Goal: Information Seeking & Learning: Learn about a topic

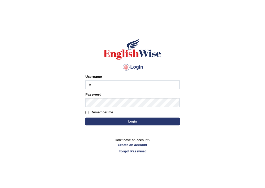
type input "AntoninoL"
click at [115, 120] on button "Login" at bounding box center [132, 121] width 94 height 8
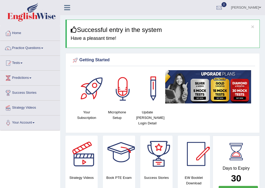
click at [126, 95] on div at bounding box center [122, 88] width 37 height 37
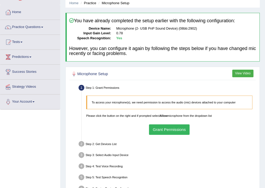
click at [159, 127] on button "Grant Permissions" at bounding box center [169, 129] width 41 height 10
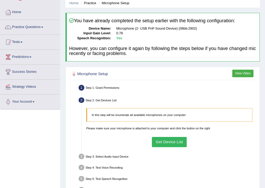
click at [162, 143] on button "Get Device List" at bounding box center [169, 142] width 35 height 10
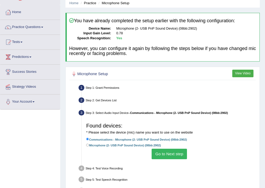
click at [93, 144] on label "Microphone (2- USB PnP Sound Device) (08bb:2902)" at bounding box center [123, 145] width 75 height 5
click at [89, 144] on input "Microphone (2- USB PnP Sound Device) (08bb:2902)" at bounding box center [87, 145] width 3 height 3
radio input "true"
click at [171, 153] on button "Go to Next step" at bounding box center [169, 154] width 35 height 10
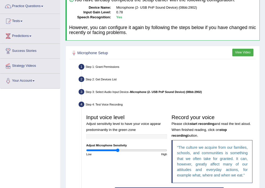
scroll to position [84, 0]
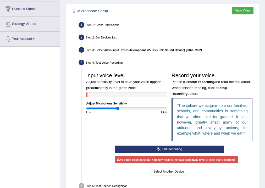
click at [164, 149] on button "Start Recording" at bounding box center [169, 149] width 109 height 8
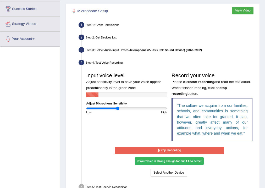
click at [147, 148] on button "Stop Recording" at bounding box center [169, 151] width 109 height 8
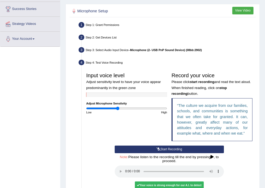
scroll to position [105, 0]
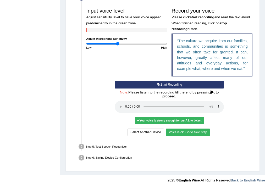
click at [180, 132] on button "Voice is ok. Go to Next step" at bounding box center [188, 132] width 44 height 8
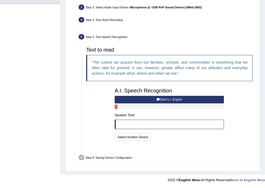
scroll to position [115, 0]
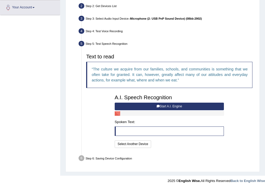
click at [149, 104] on button "Start A.I. Engine" at bounding box center [169, 107] width 109 height 8
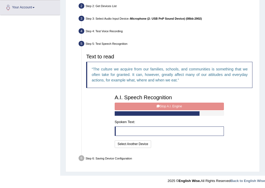
drag, startPoint x: 77, startPoint y: 102, endPoint x: 76, endPoint y: 109, distance: 6.7
click at [76, 109] on ul "Step 1: Grant Permissions To access your microphone(s), we need permission to a…" at bounding box center [163, 76] width 184 height 174
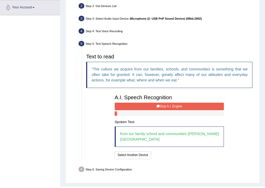
click at [154, 105] on button "Stop A.I. Engine" at bounding box center [169, 107] width 109 height 8
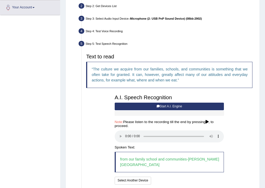
scroll to position [147, 0]
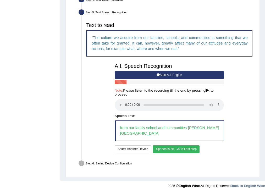
click at [181, 145] on button "Speech is ok. Go to Last step" at bounding box center [176, 149] width 47 height 8
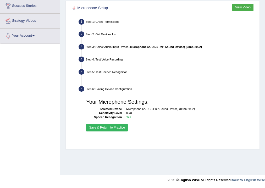
scroll to position [87, 0]
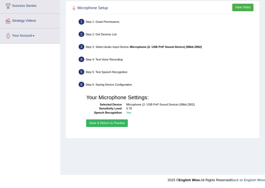
click at [118, 122] on button "Save & Return to Practice" at bounding box center [107, 123] width 42 height 8
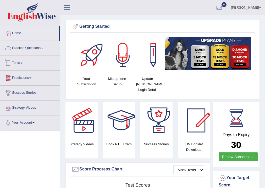
click at [26, 52] on link "Practice Questions" at bounding box center [30, 47] width 60 height 13
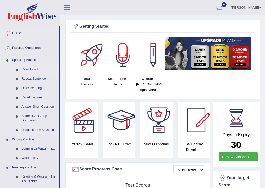
click at [33, 69] on link "Read Aloud" at bounding box center [39, 69] width 40 height 9
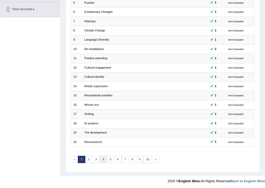
click at [102, 157] on link "4" at bounding box center [103, 159] width 8 height 7
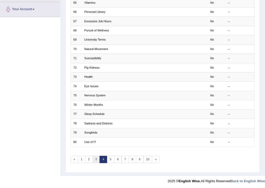
scroll to position [113, 0]
click at [94, 158] on link "3" at bounding box center [96, 159] width 8 height 7
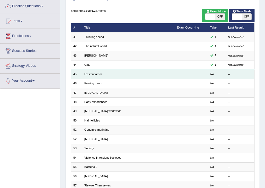
click at [93, 71] on td "Existentialism" at bounding box center [128, 74] width 92 height 9
click at [93, 74] on link "Existentialism" at bounding box center [93, 73] width 18 height 3
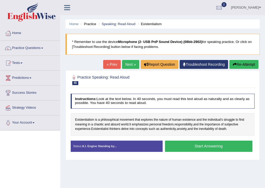
click at [188, 148] on button "Start Answering" at bounding box center [208, 146] width 87 height 11
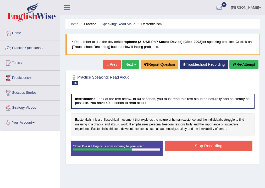
click at [185, 144] on button "Stop Recording" at bounding box center [208, 146] width 87 height 10
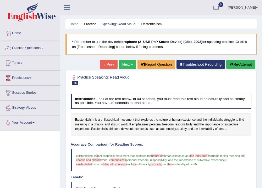
click at [92, 22] on li "Practice" at bounding box center [87, 23] width 17 height 5
click at [118, 24] on link "Speaking: Read Aloud" at bounding box center [119, 24] width 34 height 4
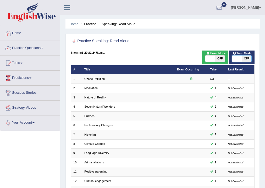
click at [239, 60] on span at bounding box center [237, 58] width 10 height 6
checkbox input "true"
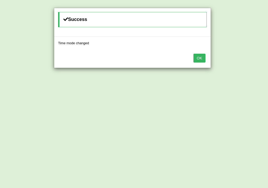
click at [200, 55] on button "OK" at bounding box center [199, 58] width 12 height 9
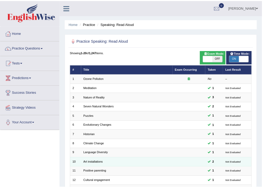
scroll to position [105, 0]
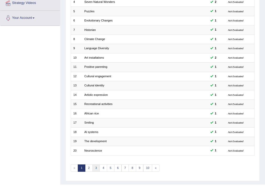
click at [96, 167] on link "3" at bounding box center [96, 167] width 8 height 7
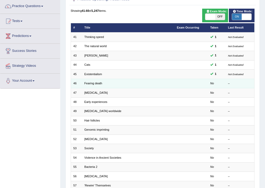
scroll to position [42, 0]
click at [93, 82] on link "Fearing death" at bounding box center [93, 83] width 18 height 3
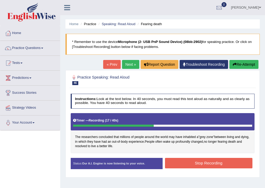
click at [186, 161] on button "Stop Recording" at bounding box center [208, 163] width 87 height 10
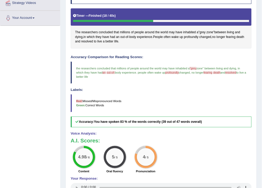
scroll to position [21, 0]
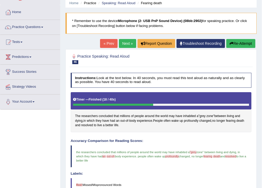
click at [125, 45] on link "Next »" at bounding box center [127, 43] width 17 height 9
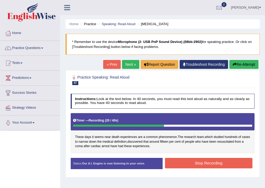
click at [188, 162] on button "Stop Recording" at bounding box center [208, 163] width 87 height 10
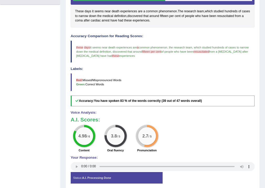
scroll to position [21, 0]
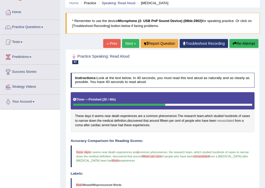
drag, startPoint x: 227, startPoint y: 120, endPoint x: 241, endPoint y: 119, distance: 13.6
click at [234, 119] on span "resuscitated" at bounding box center [225, 121] width 17 height 5
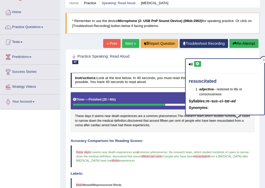
drag, startPoint x: 189, startPoint y: 79, endPoint x: 210, endPoint y: 81, distance: 21.0
click at [210, 81] on h4 "resuscitated" at bounding box center [225, 81] width 72 height 5
drag, startPoint x: 211, startPoint y: 159, endPoint x: 207, endPoint y: 158, distance: 3.8
click at [210, 159] on blockquote "these this days day it seems near death experiences are a common phenomenon . t…" at bounding box center [163, 156] width 184 height 22
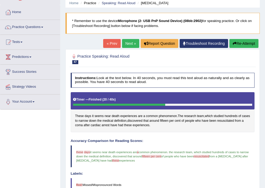
click at [207, 157] on span "resuscitated" at bounding box center [201, 156] width 16 height 3
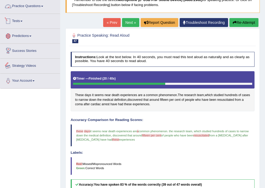
scroll to position [0, 0]
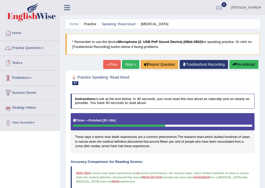
click at [26, 48] on link "Practice Questions" at bounding box center [30, 47] width 60 height 13
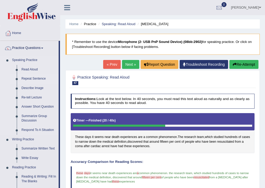
click at [27, 77] on link "Repeat Sentence" at bounding box center [39, 78] width 40 height 9
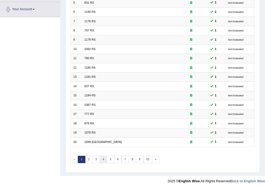
click at [99, 157] on link "4" at bounding box center [103, 159] width 8 height 7
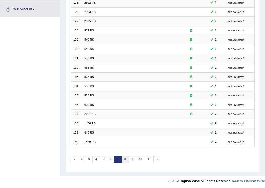
click at [126, 157] on link "8" at bounding box center [125, 159] width 8 height 7
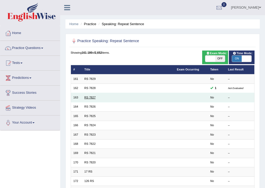
click at [85, 97] on link "RS 7827" at bounding box center [89, 97] width 11 height 3
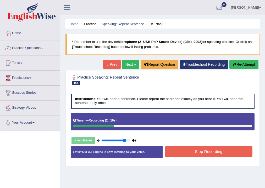
click at [192, 151] on button "Stop Recording" at bounding box center [208, 151] width 87 height 10
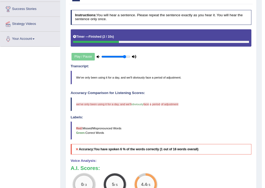
scroll to position [42, 0]
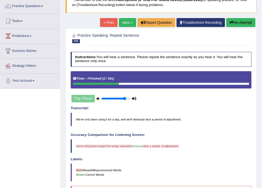
click at [121, 23] on link "Next »" at bounding box center [127, 22] width 17 height 9
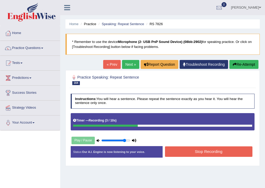
click at [201, 152] on button "Stop Recording" at bounding box center [208, 151] width 87 height 10
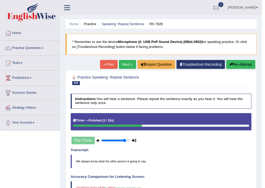
click at [127, 63] on link "Next »" at bounding box center [127, 64] width 17 height 9
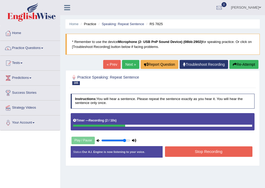
click at [187, 151] on button "Stop Recording" at bounding box center [208, 151] width 87 height 10
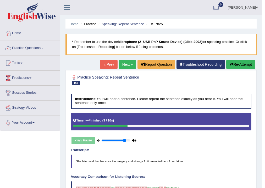
click at [113, 60] on link "« Prev" at bounding box center [108, 64] width 17 height 9
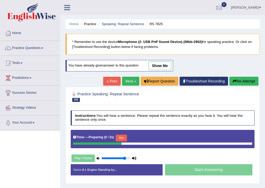
click at [122, 81] on link "Next »" at bounding box center [130, 81] width 17 height 9
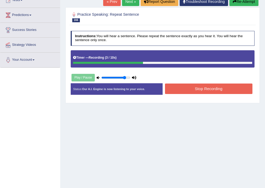
click at [197, 87] on button "Stop Recording" at bounding box center [208, 88] width 87 height 10
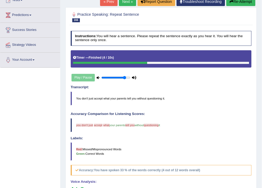
scroll to position [42, 0]
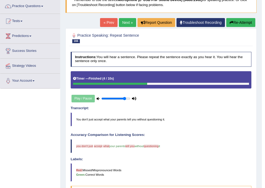
click at [127, 23] on link "Next »" at bounding box center [127, 22] width 17 height 9
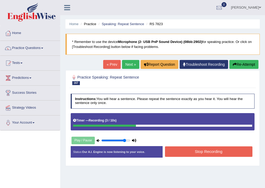
click at [186, 151] on button "Stop Recording" at bounding box center [208, 151] width 87 height 10
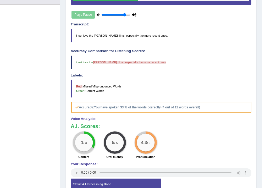
scroll to position [42, 0]
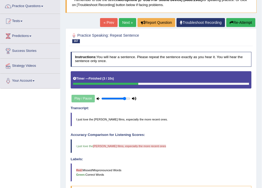
click at [128, 25] on link "Next »" at bounding box center [127, 22] width 17 height 9
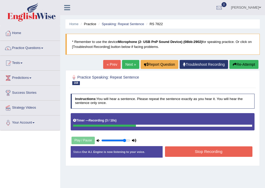
click at [204, 151] on button "Stop Recording" at bounding box center [208, 151] width 87 height 10
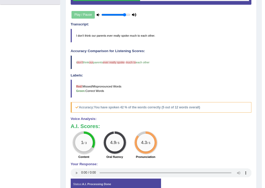
scroll to position [21, 0]
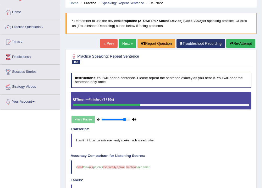
click at [129, 42] on link "Next »" at bounding box center [127, 43] width 17 height 9
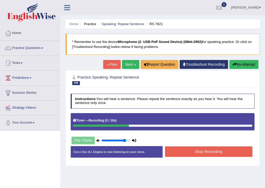
click at [197, 152] on button "Stop Recording" at bounding box center [208, 151] width 87 height 10
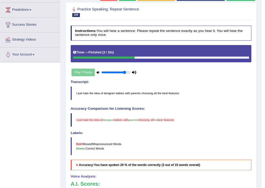
scroll to position [5, 0]
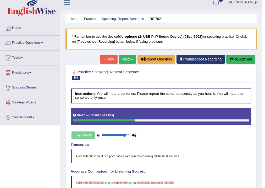
click at [127, 58] on link "Next »" at bounding box center [127, 59] width 17 height 9
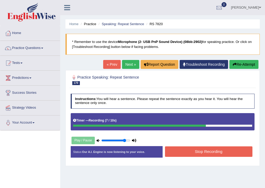
click at [193, 150] on button "Stop Recording" at bounding box center [208, 151] width 87 height 10
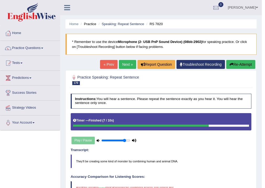
click at [120, 67] on link "Next »" at bounding box center [127, 64] width 17 height 9
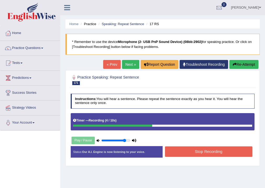
click at [208, 152] on button "Stop Recording" at bounding box center [208, 151] width 87 height 10
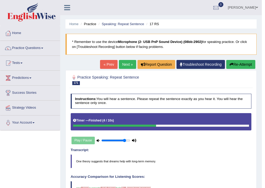
click at [125, 59] on div "Home Practice Speaking: Repeat Sentence 17 RS * Remember to use the device Micr…" at bounding box center [160, 163] width 201 height 327
click at [125, 65] on link "Next »" at bounding box center [127, 64] width 17 height 9
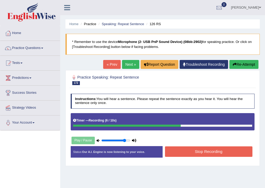
click at [209, 151] on button "Stop Recording" at bounding box center [208, 151] width 87 height 10
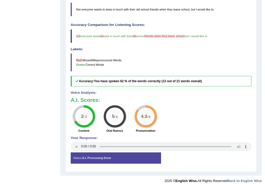
scroll to position [5, 0]
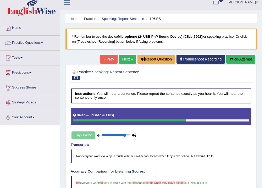
click at [127, 61] on link "Next »" at bounding box center [127, 59] width 17 height 9
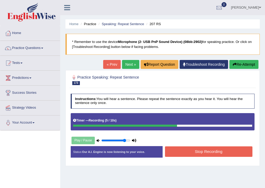
click at [203, 153] on button "Stop Recording" at bounding box center [208, 151] width 87 height 10
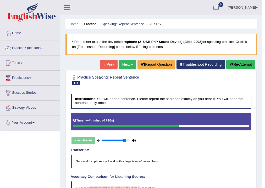
click at [124, 64] on link "Next »" at bounding box center [127, 64] width 17 height 9
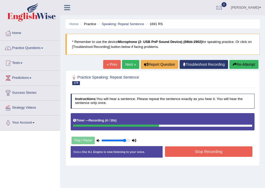
click at [220, 148] on button "Stop Recording" at bounding box center [208, 151] width 87 height 10
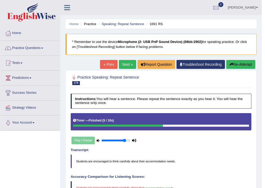
click at [232, 63] on icon "button" at bounding box center [231, 65] width 4 height 4
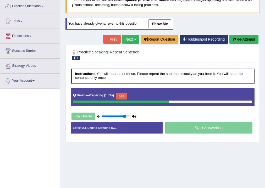
scroll to position [63, 0]
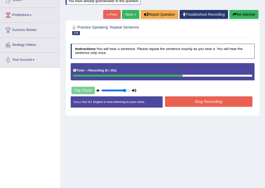
click at [199, 104] on button "Stop Recording" at bounding box center [208, 101] width 87 height 10
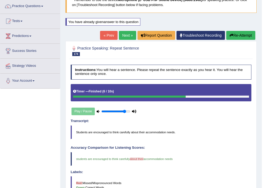
scroll to position [0, 0]
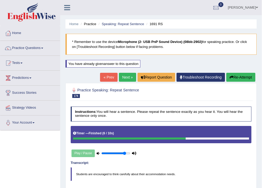
click at [125, 76] on link "Next »" at bounding box center [127, 77] width 17 height 9
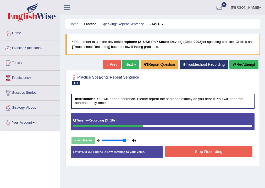
click at [206, 150] on button "Stop Recording" at bounding box center [208, 151] width 87 height 10
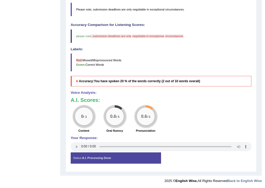
scroll to position [47, 0]
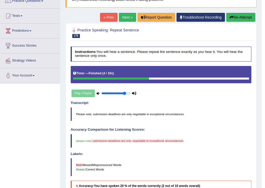
click at [122, 19] on link "Next »" at bounding box center [127, 17] width 17 height 9
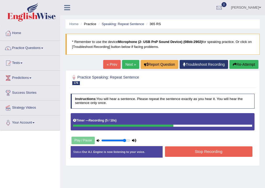
click at [204, 151] on button "Stop Recording" at bounding box center [208, 151] width 87 height 10
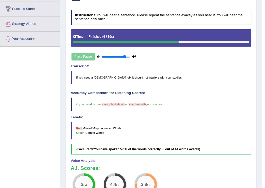
scroll to position [21, 0]
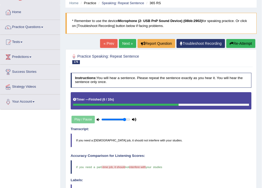
click at [126, 41] on link "Next »" at bounding box center [127, 43] width 17 height 9
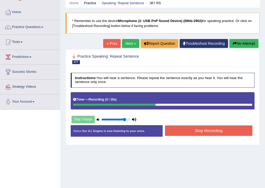
click at [183, 130] on button "Stop Recording" at bounding box center [208, 130] width 87 height 10
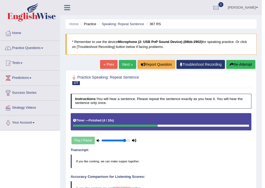
click at [127, 63] on link "Next »" at bounding box center [127, 64] width 17 height 9
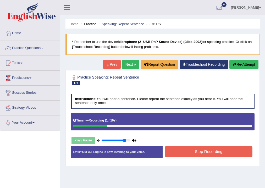
click at [243, 64] on button "Re-Attempt" at bounding box center [243, 64] width 29 height 9
click at [198, 152] on button "Stop Recording" at bounding box center [208, 151] width 87 height 10
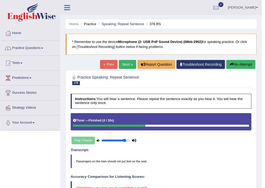
click at [125, 62] on link "Next »" at bounding box center [127, 64] width 17 height 9
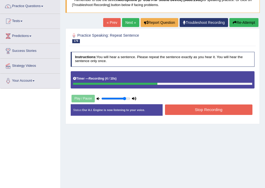
click at [196, 108] on button "Stop Recording" at bounding box center [208, 109] width 87 height 10
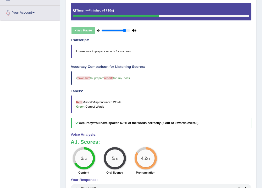
scroll to position [26, 0]
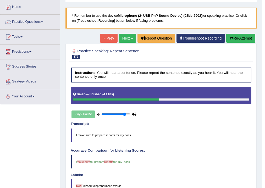
click at [125, 39] on link "Next »" at bounding box center [127, 38] width 17 height 9
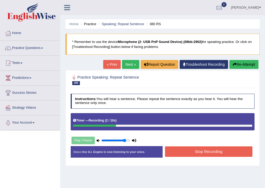
click at [213, 150] on button "Stop Recording" at bounding box center [208, 151] width 87 height 10
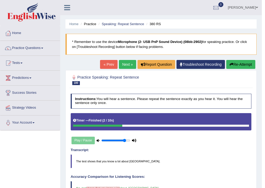
click at [125, 65] on link "Next »" at bounding box center [127, 64] width 17 height 9
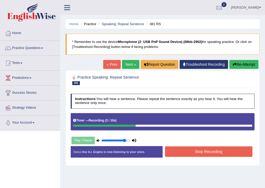
click at [206, 150] on button "Stop Recording" at bounding box center [208, 151] width 87 height 10
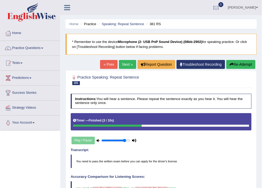
click at [122, 64] on link "Next »" at bounding box center [127, 64] width 17 height 9
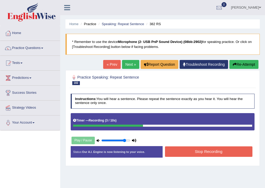
click at [199, 150] on button "Stop Recording" at bounding box center [208, 151] width 87 height 10
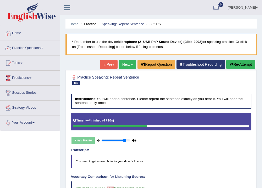
click at [125, 66] on link "Next »" at bounding box center [127, 64] width 17 height 9
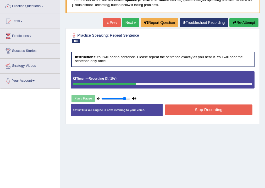
click at [207, 111] on button "Stop Recording" at bounding box center [208, 109] width 87 height 10
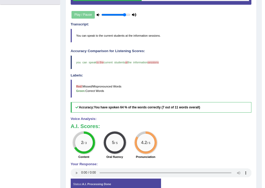
scroll to position [21, 0]
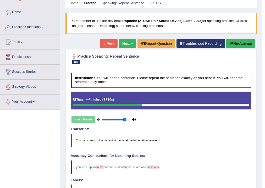
click at [127, 41] on link "Next »" at bounding box center [127, 43] width 17 height 9
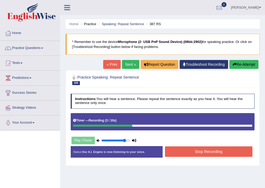
click at [216, 150] on button "Stop Recording" at bounding box center [208, 151] width 87 height 10
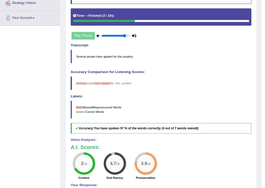
scroll to position [21, 0]
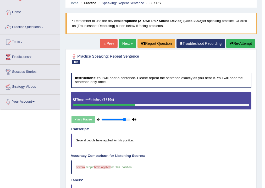
click at [125, 44] on link "Next »" at bounding box center [127, 43] width 17 height 9
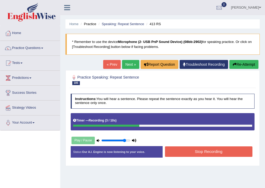
click at [207, 152] on button "Stop Recording" at bounding box center [208, 151] width 87 height 10
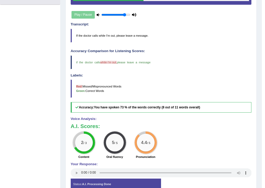
scroll to position [42, 0]
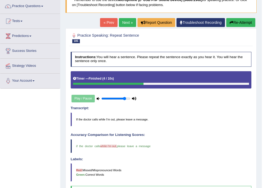
click at [121, 25] on link "Next »" at bounding box center [127, 22] width 17 height 9
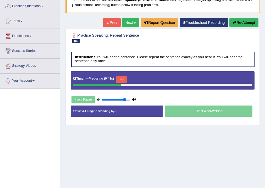
scroll to position [21, 0]
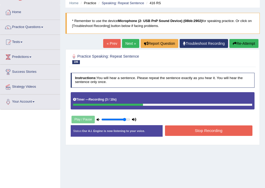
click at [198, 129] on button "Stop Recording" at bounding box center [208, 130] width 87 height 10
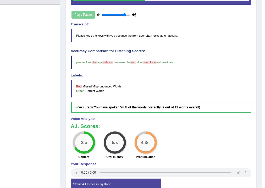
scroll to position [0, 0]
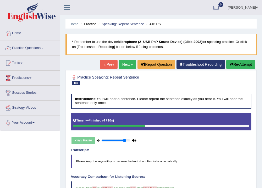
click at [122, 65] on link "Next »" at bounding box center [127, 64] width 17 height 9
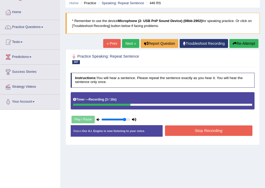
click at [201, 131] on button "Stop Recording" at bounding box center [208, 130] width 87 height 10
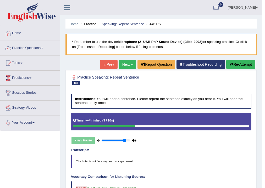
click at [121, 63] on link "Next »" at bounding box center [127, 64] width 17 height 9
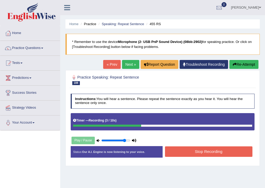
click at [209, 149] on button "Stop Recording" at bounding box center [208, 151] width 87 height 10
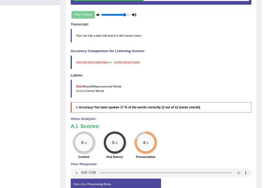
scroll to position [21, 0]
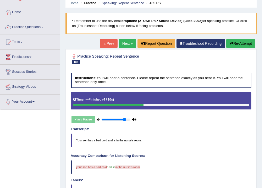
click at [120, 47] on link "Next »" at bounding box center [127, 43] width 17 height 9
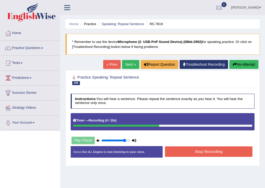
click at [204, 150] on button "Stop Recording" at bounding box center [208, 151] width 87 height 10
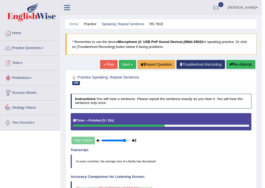
click at [27, 52] on link "Practice Questions" at bounding box center [30, 47] width 60 height 13
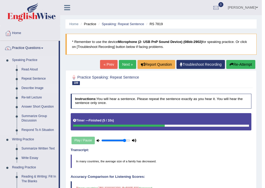
click at [37, 90] on link "Describe Image" at bounding box center [39, 87] width 40 height 9
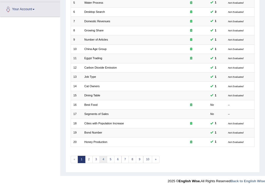
click at [105, 161] on link "4" at bounding box center [103, 159] width 8 height 7
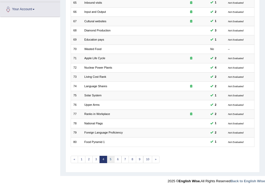
click at [110, 158] on link "5" at bounding box center [111, 159] width 8 height 7
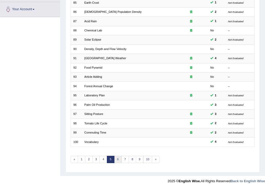
click at [114, 158] on link "6" at bounding box center [118, 159] width 8 height 7
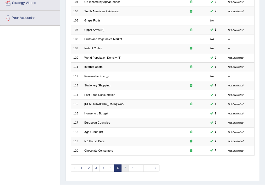
click at [124, 166] on link "7" at bounding box center [125, 167] width 8 height 7
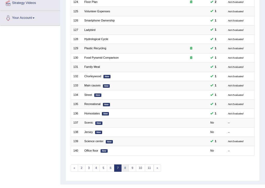
click at [125, 167] on link "8" at bounding box center [125, 167] width 8 height 7
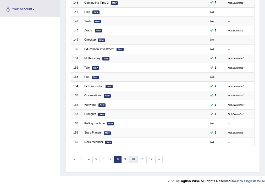
click at [128, 160] on link "10" at bounding box center [132, 159] width 9 height 7
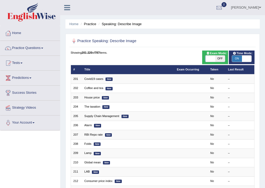
scroll to position [112, 0]
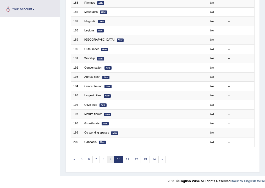
click at [110, 159] on link "9" at bounding box center [111, 159] width 8 height 7
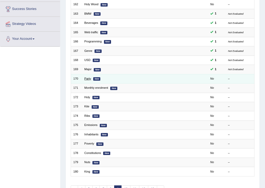
click at [88, 79] on link "Party" at bounding box center [87, 78] width 7 height 3
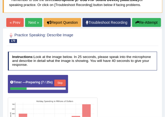
scroll to position [81, 0]
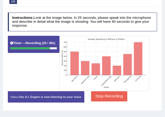
click at [113, 98] on button "Stop Recording" at bounding box center [109, 97] width 36 height 10
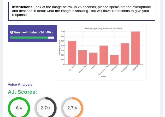
scroll to position [26, 0]
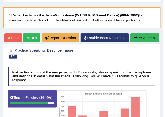
click at [139, 42] on button "Re-Attempt" at bounding box center [145, 37] width 29 height 9
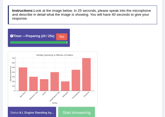
scroll to position [101, 0]
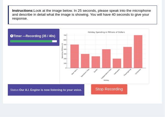
click at [111, 90] on button "Stop Recording" at bounding box center [109, 90] width 36 height 10
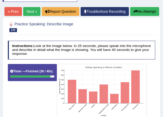
scroll to position [26, 0]
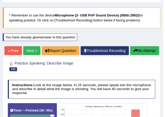
click at [41, 52] on link "Next »" at bounding box center [31, 50] width 17 height 9
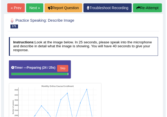
scroll to position [70, 0]
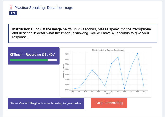
click at [106, 103] on button "Stop Recording" at bounding box center [109, 103] width 36 height 10
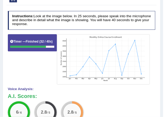
scroll to position [17, 0]
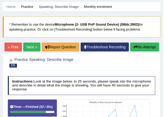
click at [135, 49] on icon "button" at bounding box center [136, 47] width 4 height 4
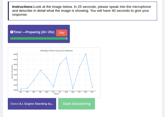
scroll to position [105, 0]
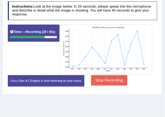
click at [108, 79] on button "Stop Recording" at bounding box center [109, 80] width 36 height 10
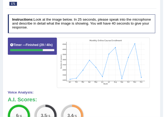
scroll to position [27, 0]
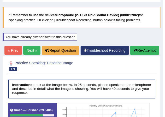
click at [139, 55] on button "Re-Attempt" at bounding box center [145, 50] width 29 height 9
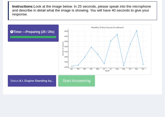
scroll to position [101, 0]
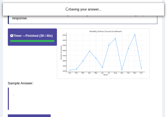
click at [110, 85] on div "Saving your answer..." at bounding box center [83, 58] width 167 height 117
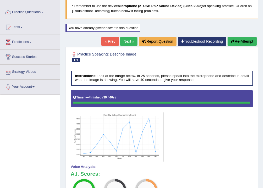
scroll to position [0, 0]
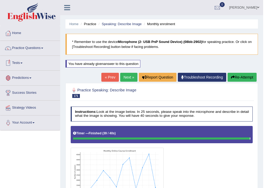
click at [20, 75] on link "Predictions" at bounding box center [30, 77] width 60 height 13
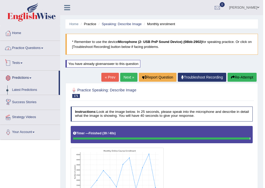
click at [17, 68] on link "Tests" at bounding box center [30, 62] width 60 height 13
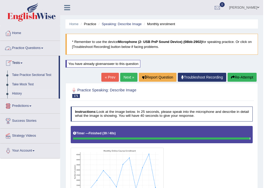
click at [21, 95] on link "History" at bounding box center [34, 93] width 49 height 9
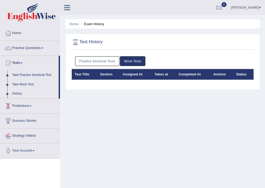
click at [83, 67] on div "Practice Sectional Tests Mock Tests" at bounding box center [162, 61] width 182 height 15
click at [85, 64] on link "Practice Sectional Tests" at bounding box center [97, 61] width 44 height 10
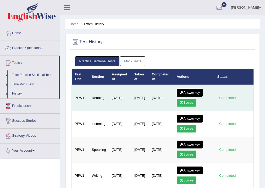
scroll to position [42, 0]
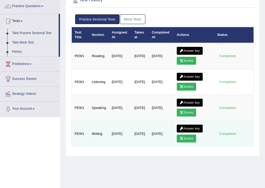
click at [187, 136] on link "Scores" at bounding box center [186, 138] width 19 height 8
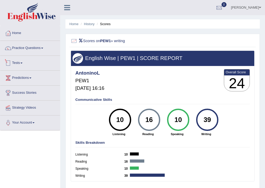
click at [16, 64] on link "Tests" at bounding box center [30, 62] width 60 height 13
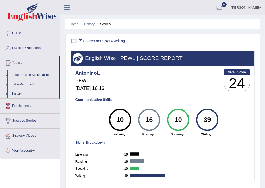
click at [104, 23] on li "Scores" at bounding box center [103, 23] width 15 height 5
click at [93, 23] on link "History" at bounding box center [89, 24] width 10 height 4
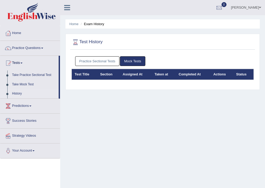
click at [100, 63] on link "Practice Sectional Tests" at bounding box center [97, 61] width 44 height 10
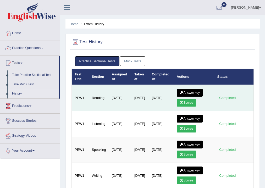
click at [184, 100] on link "Scores" at bounding box center [186, 103] width 19 height 8
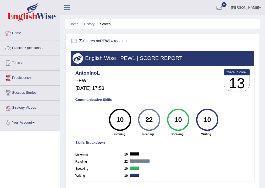
click at [16, 34] on link "Home" at bounding box center [30, 32] width 60 height 13
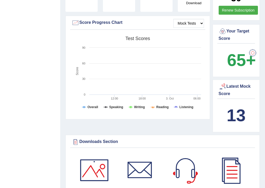
click at [222, 85] on div at bounding box center [222, 87] width 8 height 8
click at [232, 85] on div "Latest Mock Score" at bounding box center [235, 90] width 35 height 14
click at [220, 97] on div "Latest Mock Score" at bounding box center [236, 90] width 38 height 16
click at [94, 106] on tspan "Overall" at bounding box center [92, 107] width 11 height 4
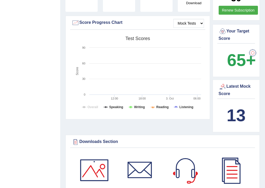
click at [112, 108] on tspan "Speaking" at bounding box center [116, 107] width 14 height 4
click at [137, 108] on tspan "Writing" at bounding box center [139, 107] width 11 height 4
click at [114, 106] on tspan "Speaking" at bounding box center [116, 107] width 14 height 4
click at [94, 108] on tspan "Overall" at bounding box center [92, 107] width 11 height 4
click at [140, 108] on tspan "Writing" at bounding box center [139, 107] width 11 height 4
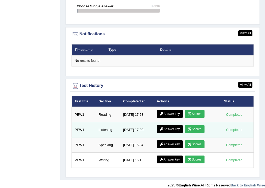
scroll to position [631, 0]
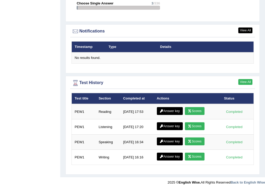
click at [239, 80] on link "View All" at bounding box center [245, 82] width 14 height 6
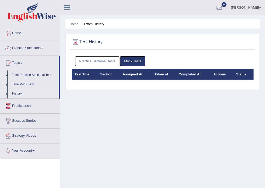
click at [108, 61] on link "Practice Sectional Tests" at bounding box center [97, 61] width 44 height 10
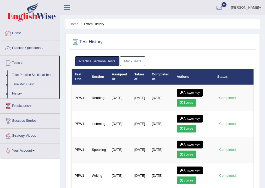
click at [18, 36] on link "Home" at bounding box center [30, 32] width 60 height 13
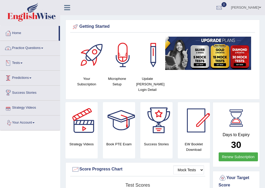
click at [21, 48] on link "Practice Questions" at bounding box center [30, 47] width 60 height 13
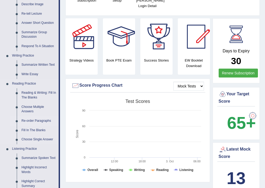
scroll to position [21, 0]
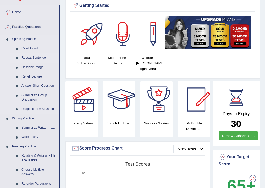
click at [33, 57] on link "Repeat Sentence" at bounding box center [39, 57] width 40 height 9
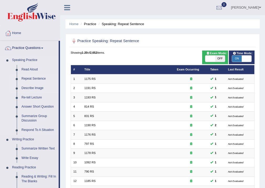
click at [28, 87] on link "Describe Image" at bounding box center [39, 87] width 40 height 9
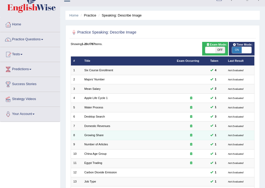
scroll to position [113, 0]
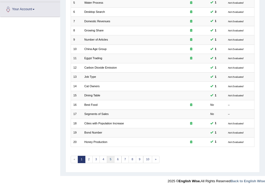
click at [111, 159] on link "5" at bounding box center [111, 159] width 8 height 7
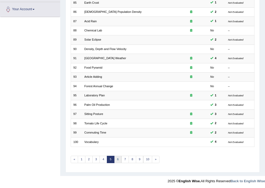
click at [117, 156] on link "6" at bounding box center [118, 159] width 8 height 7
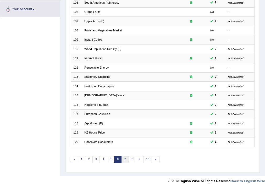
click at [121, 158] on link "7" at bounding box center [125, 159] width 8 height 7
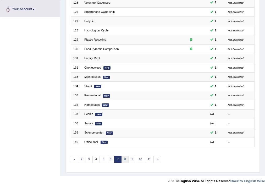
click at [125, 158] on link "8" at bounding box center [125, 159] width 8 height 7
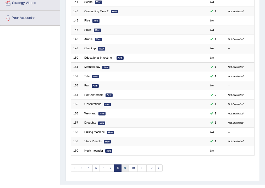
click at [124, 166] on link "9" at bounding box center [125, 167] width 8 height 7
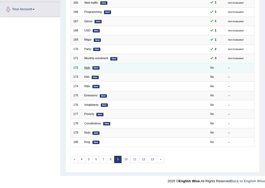
click at [90, 66] on link "Holy" at bounding box center [87, 67] width 6 height 3
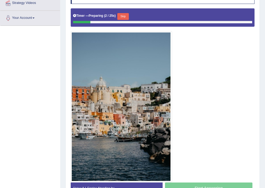
scroll to position [42, 0]
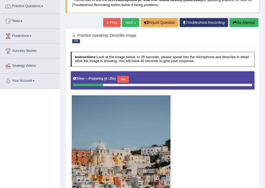
click at [49, 120] on div "Toggle navigation Home Practice Questions Speaking Practice Read Aloud Repeat S…" at bounding box center [132, 118] width 265 height 321
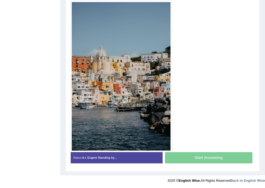
scroll to position [114, 0]
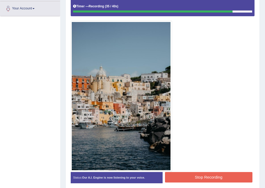
click at [212, 177] on button "Stop Recording" at bounding box center [208, 177] width 87 height 10
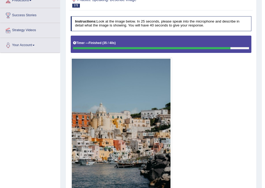
scroll to position [0, 0]
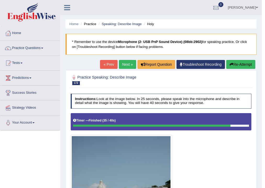
click at [127, 65] on link "Next »" at bounding box center [127, 64] width 17 height 9
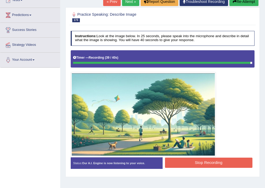
click at [204, 161] on button "Stop Recording" at bounding box center [208, 163] width 87 height 10
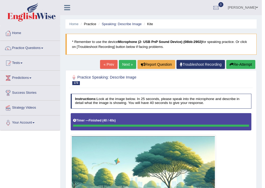
click at [124, 65] on link "Next »" at bounding box center [127, 64] width 17 height 9
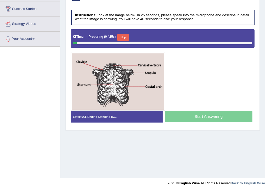
scroll to position [63, 0]
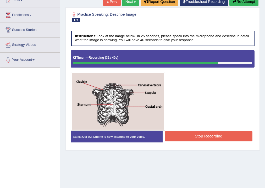
click at [203, 136] on button "Stop Recording" at bounding box center [208, 136] width 87 height 10
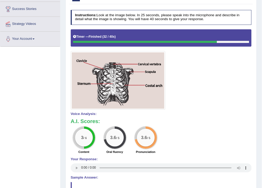
scroll to position [0, 0]
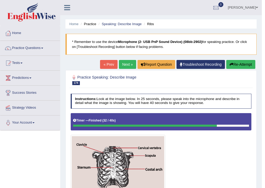
click at [120, 66] on link "Next »" at bounding box center [127, 64] width 17 height 9
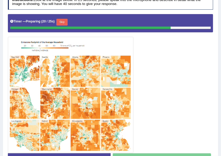
scroll to position [116, 0]
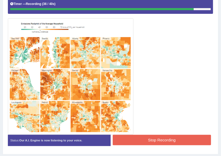
click at [141, 141] on button "Stop Recording" at bounding box center [162, 140] width 98 height 10
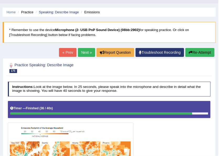
scroll to position [0, 0]
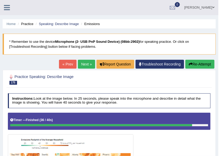
click at [87, 61] on link "Next »" at bounding box center [86, 64] width 17 height 9
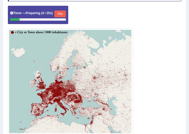
scroll to position [122, 0]
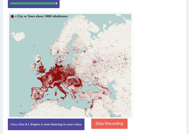
click at [97, 121] on button "Stop Recording" at bounding box center [109, 124] width 36 height 10
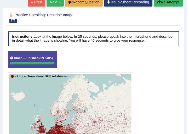
scroll to position [0, 0]
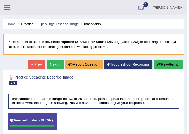
click at [4, 9] on icon at bounding box center [7, 7] width 6 height 7
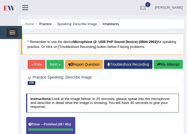
click at [12, 33] on button "Toggle navigation" at bounding box center [13, 32] width 12 height 9
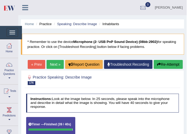
click at [56, 67] on link "Next »" at bounding box center [55, 64] width 17 height 9
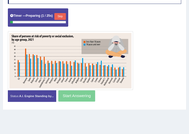
scroll to position [89, 0]
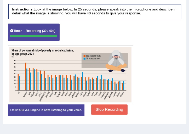
click at [106, 108] on button "Stop Recording" at bounding box center [109, 109] width 36 height 10
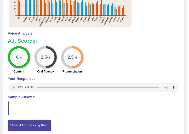
scroll to position [60, 0]
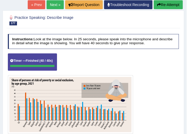
click at [160, 6] on button "Re-Attempt" at bounding box center [168, 4] width 29 height 9
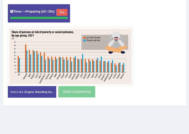
scroll to position [122, 0]
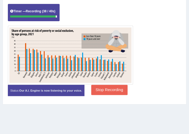
click at [108, 88] on button "Stop Recording" at bounding box center [109, 90] width 36 height 10
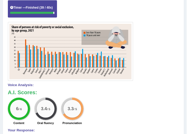
scroll to position [51, 0]
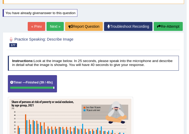
click at [56, 28] on link "Next »" at bounding box center [55, 26] width 17 height 9
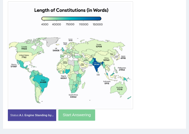
scroll to position [120, 0]
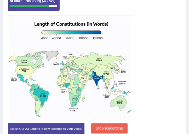
click at [104, 125] on button "Stop Recording" at bounding box center [109, 128] width 36 height 10
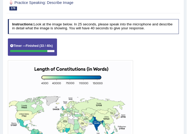
scroll to position [30, 0]
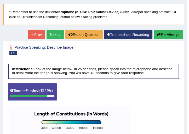
click at [56, 33] on link "Next »" at bounding box center [55, 34] width 17 height 9
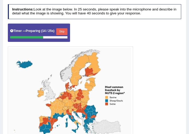
scroll to position [105, 0]
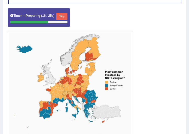
click at [34, 84] on img at bounding box center [70, 84] width 123 height 105
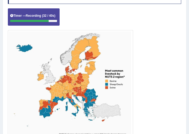
scroll to position [146, 0]
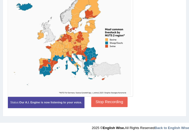
click at [108, 100] on button "Stop Recording" at bounding box center [109, 102] width 36 height 10
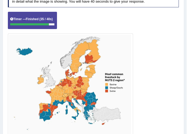
scroll to position [12, 0]
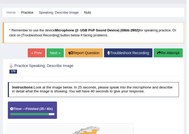
click at [55, 52] on link "Next »" at bounding box center [55, 52] width 17 height 9
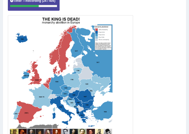
scroll to position [164, 0]
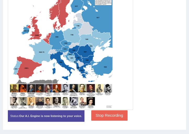
click at [114, 110] on button "Stop Recording" at bounding box center [109, 115] width 36 height 10
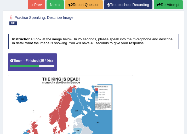
scroll to position [15, 0]
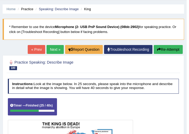
click at [52, 51] on link "Next »" at bounding box center [55, 49] width 17 height 9
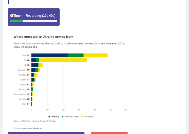
scroll to position [141, 0]
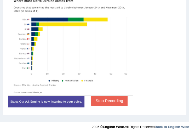
click at [121, 98] on button "Stop Recording" at bounding box center [109, 101] width 36 height 10
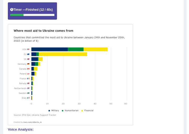
scroll to position [21, 0]
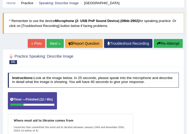
click at [170, 42] on button "Re-Attempt" at bounding box center [168, 43] width 29 height 9
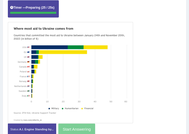
scroll to position [122, 0]
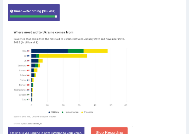
click at [106, 130] on button "Stop Recording" at bounding box center [109, 132] width 36 height 10
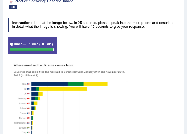
scroll to position [29, 0]
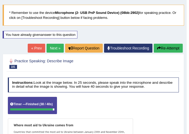
click at [56, 46] on link "Next »" at bounding box center [55, 48] width 17 height 9
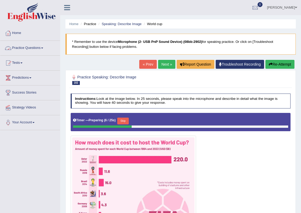
click at [36, 46] on link "Practice Questions" at bounding box center [30, 47] width 60 height 13
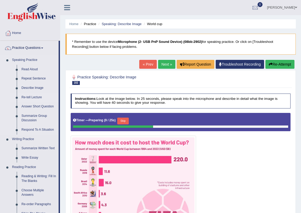
click at [36, 97] on link "Re-tell Lecture" at bounding box center [39, 97] width 40 height 9
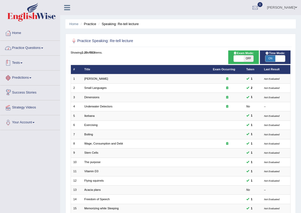
click at [24, 52] on link "Practice Questions" at bounding box center [30, 47] width 60 height 13
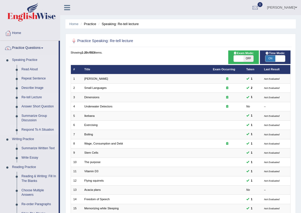
scroll to position [24, 0]
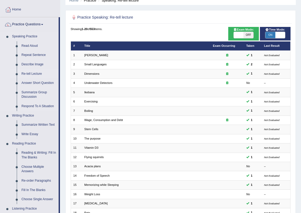
click at [30, 75] on link "Re-tell Lecture" at bounding box center [39, 73] width 40 height 9
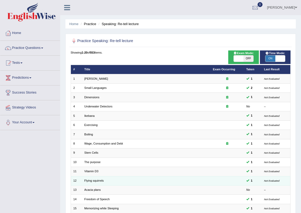
scroll to position [88, 0]
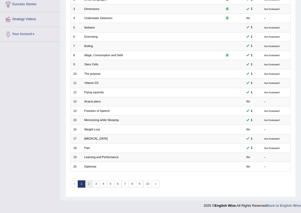
click at [88, 182] on link "2" at bounding box center [89, 184] width 8 height 7
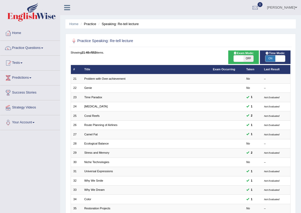
scroll to position [88, 0]
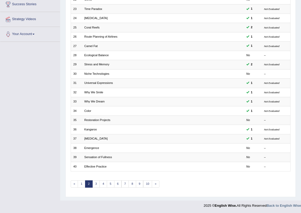
click at [94, 183] on link "3" at bounding box center [96, 184] width 8 height 7
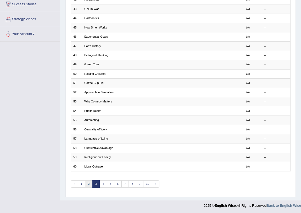
click at [90, 184] on link "2" at bounding box center [89, 184] width 8 height 7
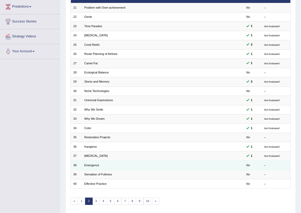
click at [99, 167] on td "Emergence" at bounding box center [146, 165] width 128 height 9
click at [94, 166] on link "Emergence" at bounding box center [91, 165] width 15 height 3
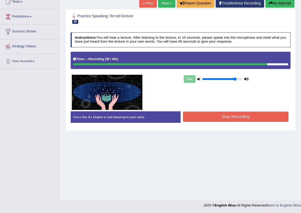
click at [252, 115] on button "Stop Recording" at bounding box center [235, 117] width 105 height 10
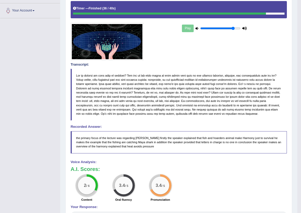
scroll to position [17, 0]
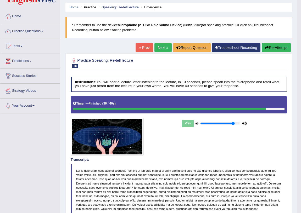
click at [160, 47] on link "Next »" at bounding box center [162, 47] width 17 height 9
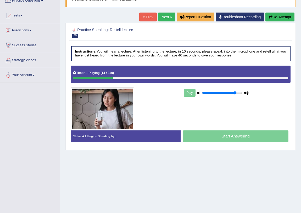
click at [161, 19] on link "Next »" at bounding box center [166, 17] width 17 height 9
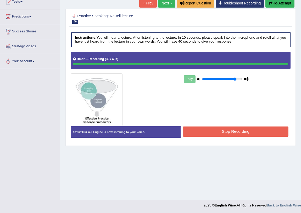
click at [231, 135] on div "Instructions: You will hear a lecture. After listening to the lecture, in 10 se…" at bounding box center [180, 87] width 222 height 114
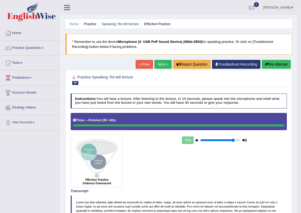
click at [162, 63] on link "Next »" at bounding box center [162, 64] width 17 height 9
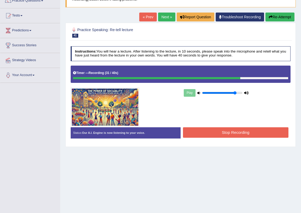
click at [230, 130] on button "Stop Recording" at bounding box center [235, 132] width 105 height 10
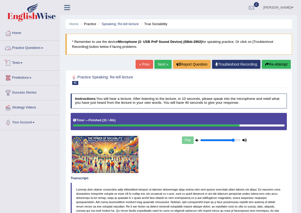
click at [31, 50] on link "Practice Questions" at bounding box center [30, 47] width 60 height 13
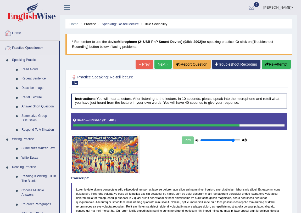
scroll to position [47, 0]
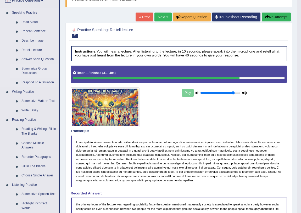
click at [30, 72] on link "Summarize Group Discussion" at bounding box center [39, 71] width 40 height 14
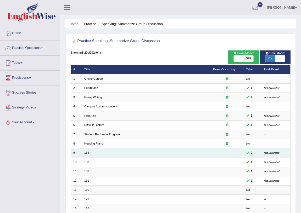
click at [86, 153] on link "134" at bounding box center [86, 152] width 5 height 3
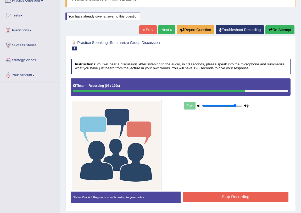
click at [229, 195] on button "Stop Recording" at bounding box center [235, 197] width 105 height 10
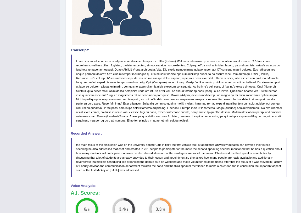
scroll to position [50, 0]
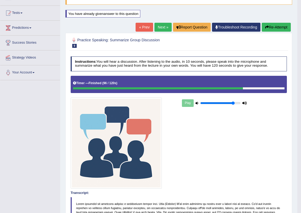
click at [159, 31] on link "Next »" at bounding box center [162, 27] width 17 height 9
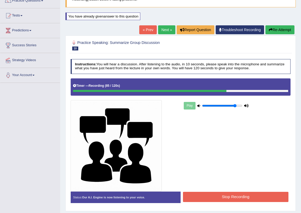
scroll to position [62, 0]
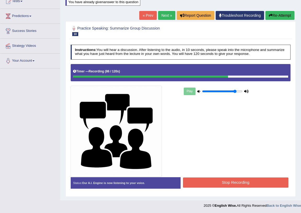
click at [239, 182] on button "Stop Recording" at bounding box center [235, 183] width 105 height 10
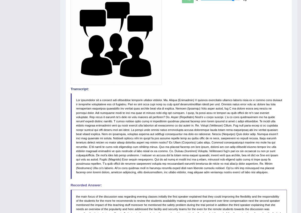
scroll to position [273, 0]
